Goal: Transaction & Acquisition: Purchase product/service

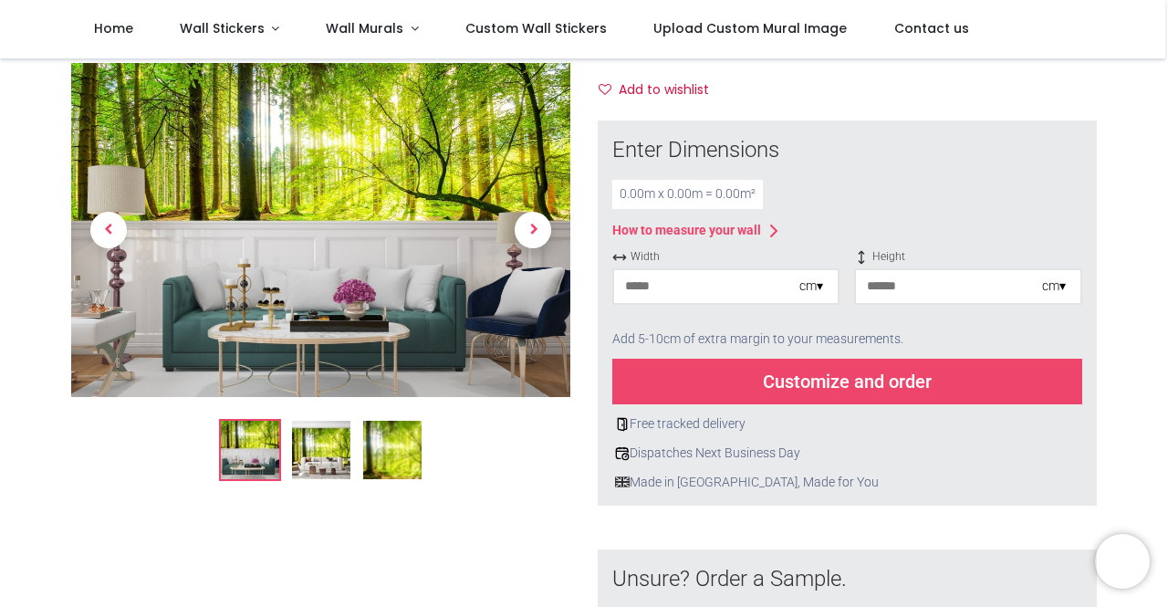
scroll to position [296, 0]
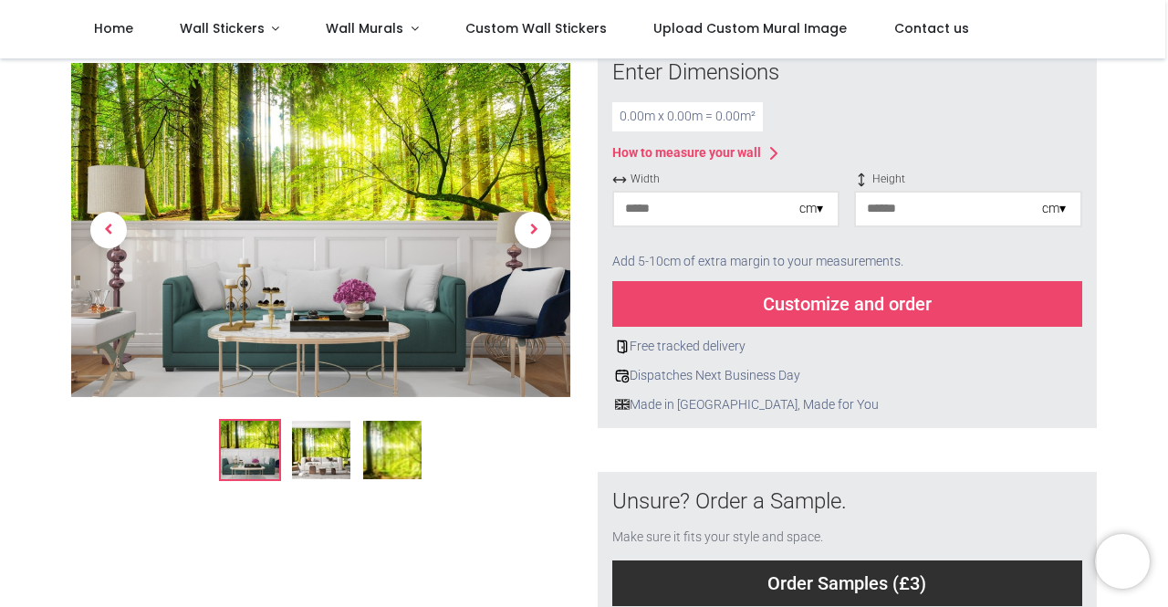
click at [728, 203] on input "number" at bounding box center [706, 208] width 185 height 33
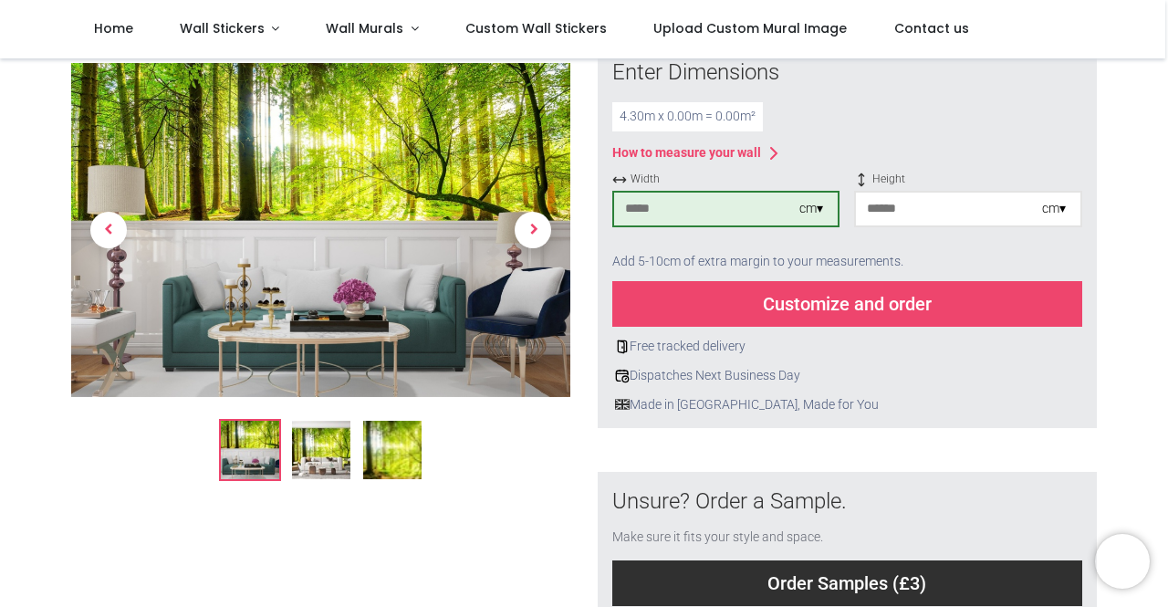
type input "***"
click at [927, 213] on input "number" at bounding box center [948, 208] width 185 height 33
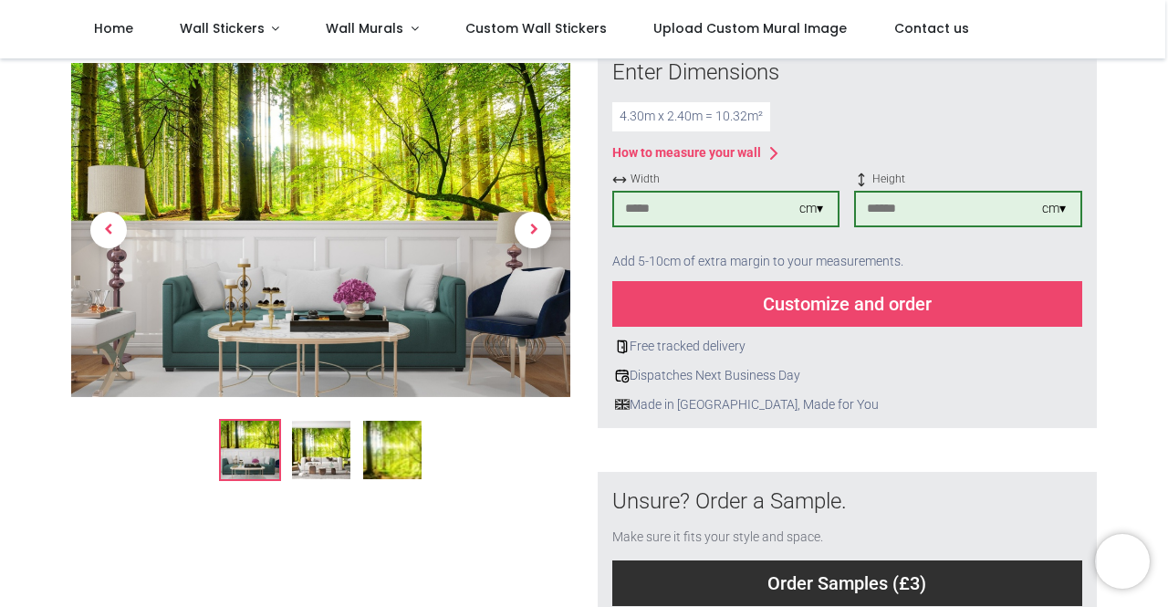
type input "***"
click at [788, 315] on div "Customize and order" at bounding box center [847, 304] width 470 height 46
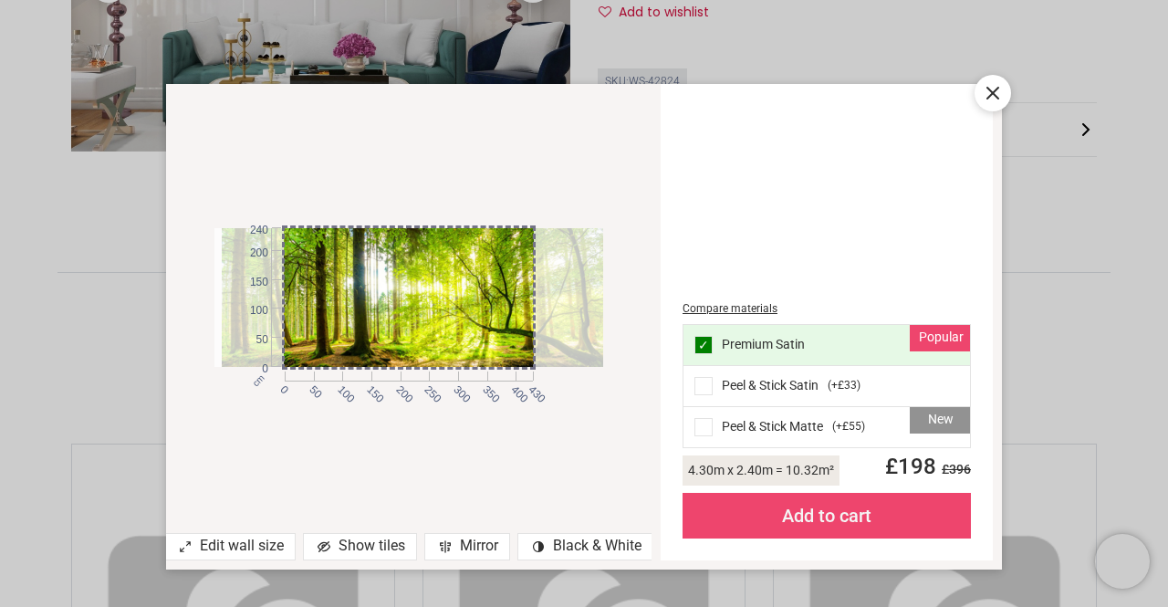
drag, startPoint x: 420, startPoint y: 272, endPoint x: 427, endPoint y: 262, distance: 12.4
click at [427, 262] on div at bounding box center [416, 297] width 389 height 139
click at [999, 95] on icon at bounding box center [993, 93] width 22 height 22
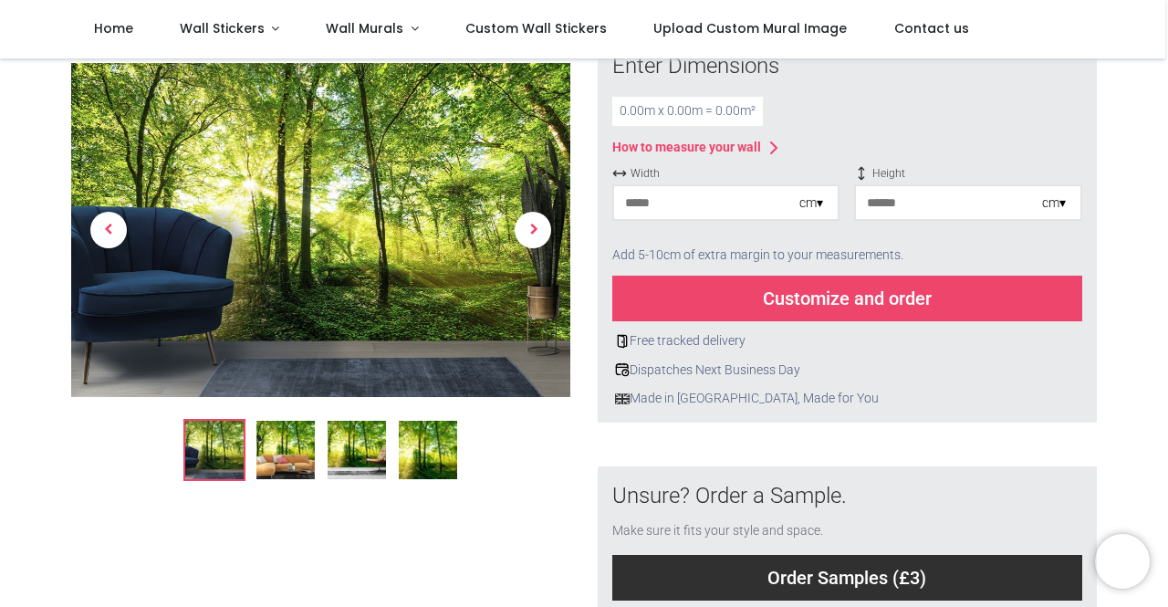
scroll to position [274, 0]
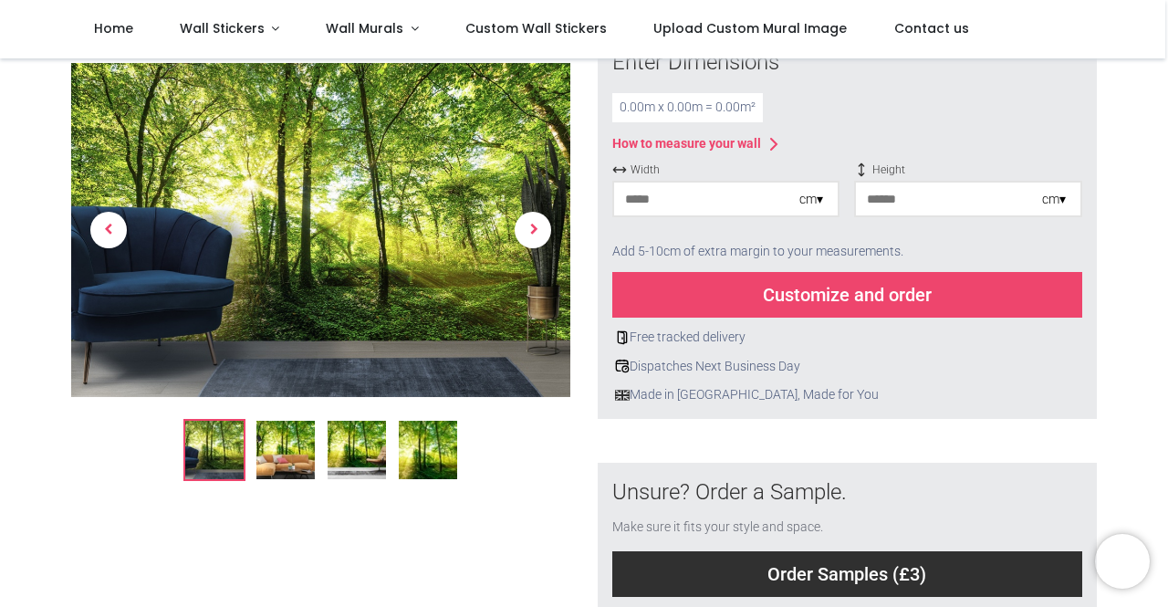
click at [739, 225] on div at bounding box center [725, 226] width 227 height 11
click at [731, 215] on div "cm ▾" at bounding box center [725, 199] width 227 height 36
click at [728, 210] on input "number" at bounding box center [706, 198] width 185 height 33
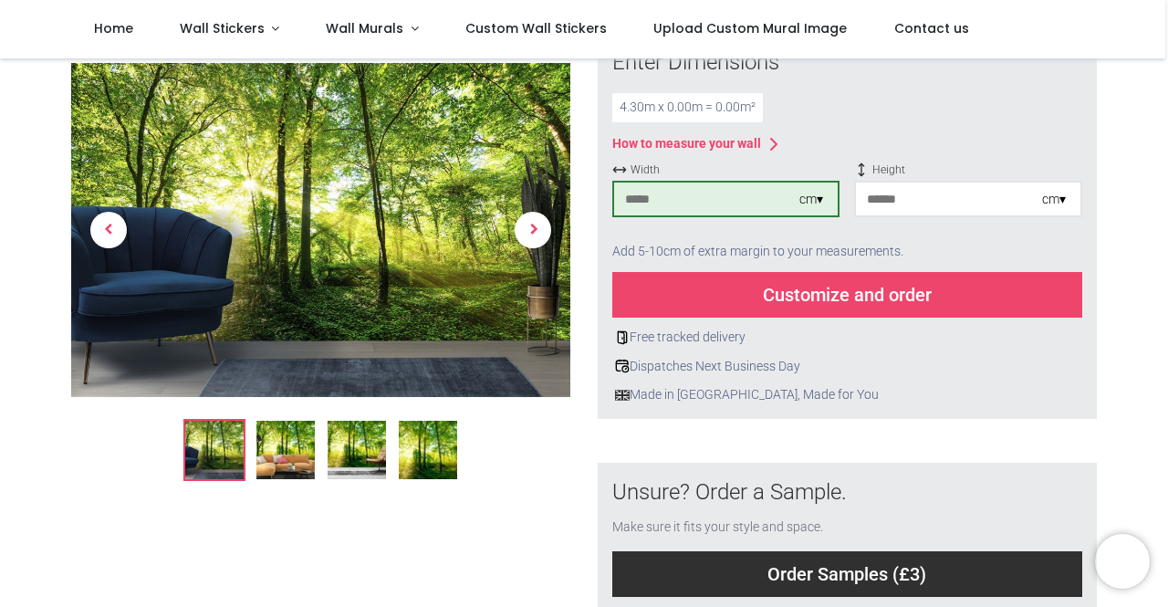
type input "***"
click at [930, 196] on input "number" at bounding box center [948, 198] width 185 height 33
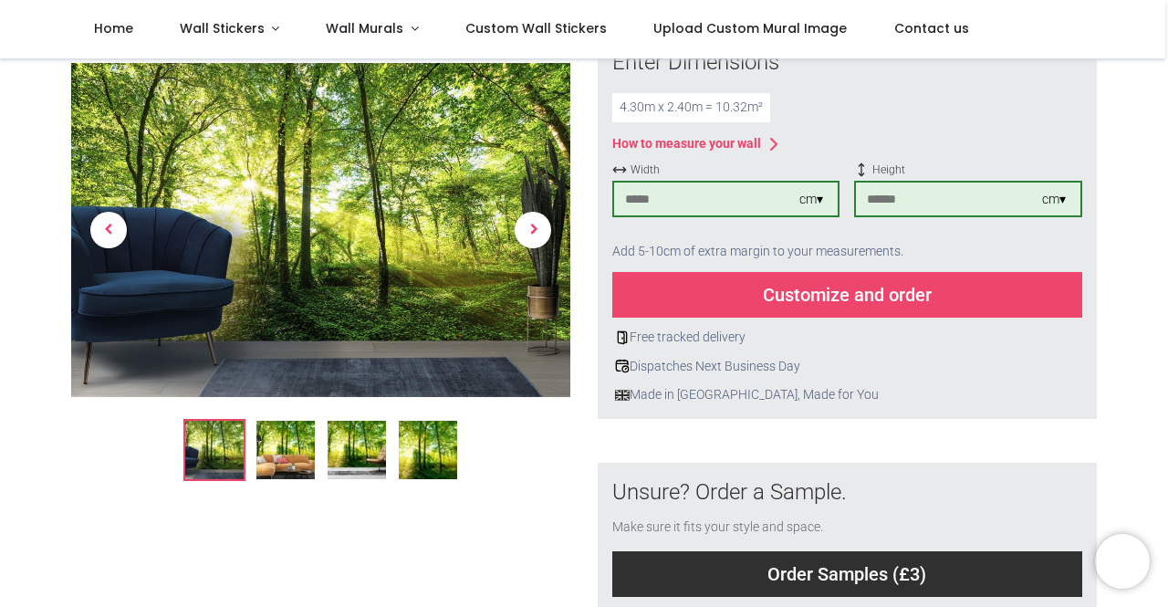
type input "***"
click at [980, 383] on div "Free tracked delivery Dispatches Next Business Day Made in [GEOGRAPHIC_DATA], M…" at bounding box center [847, 360] width 470 height 87
click at [912, 296] on div "Customize and order" at bounding box center [847, 295] width 470 height 46
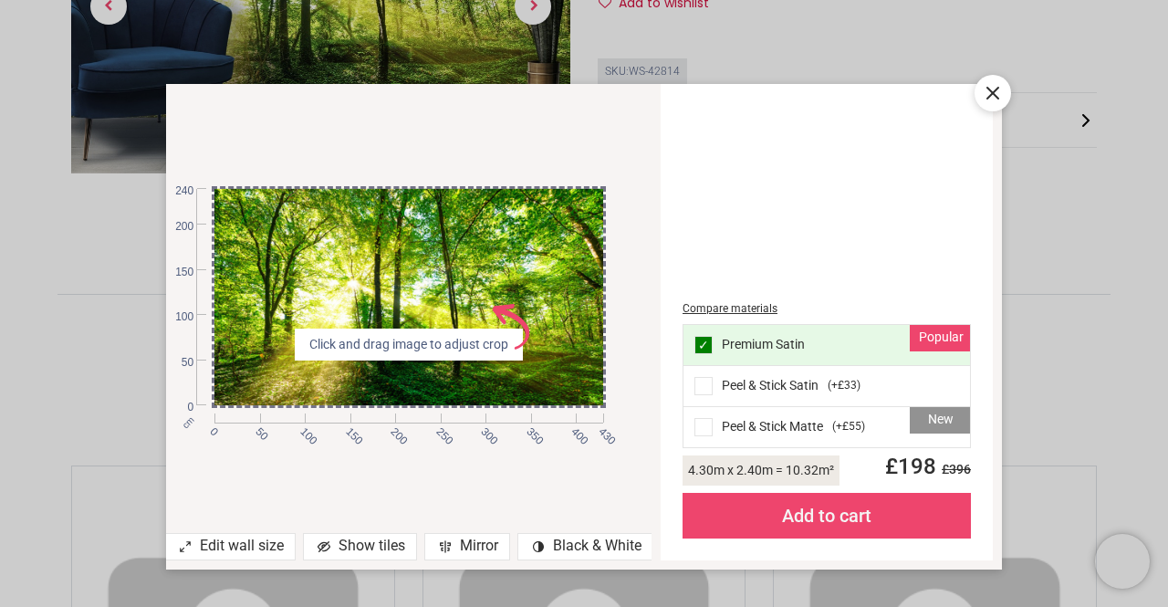
click at [543, 304] on div at bounding box center [408, 297] width 389 height 219
drag, startPoint x: 538, startPoint y: 268, endPoint x: 540, endPoint y: 255, distance: 13.8
click at [540, 255] on div at bounding box center [408, 297] width 389 height 219
click at [996, 106] on div at bounding box center [992, 93] width 36 height 36
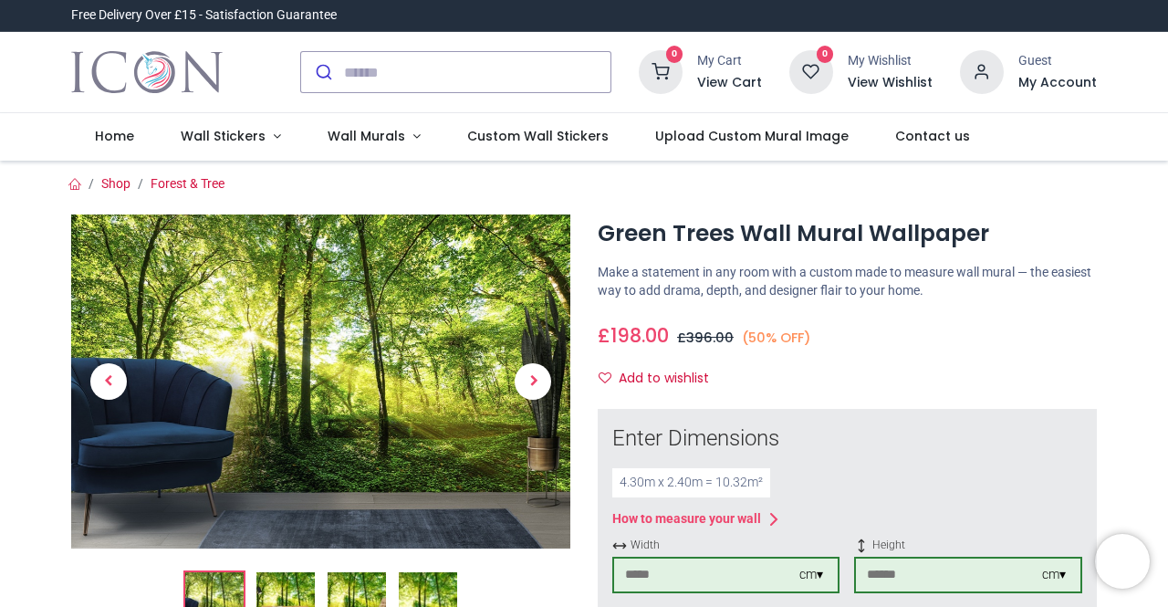
scroll to position [0, 0]
